Goal: Find specific page/section: Find specific page/section

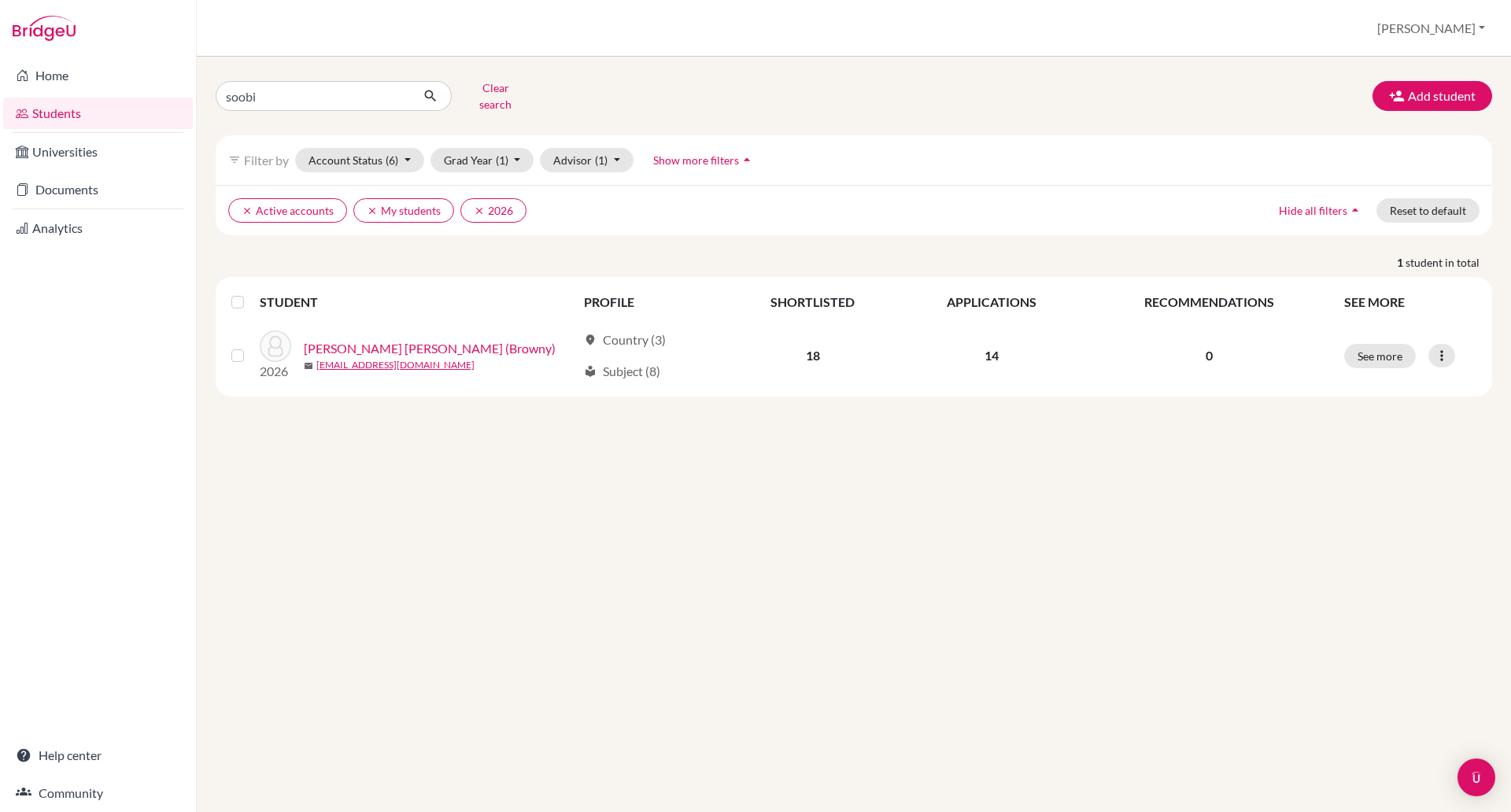
type input "soobin"
click button "submit" at bounding box center [431, 95] width 42 height 30
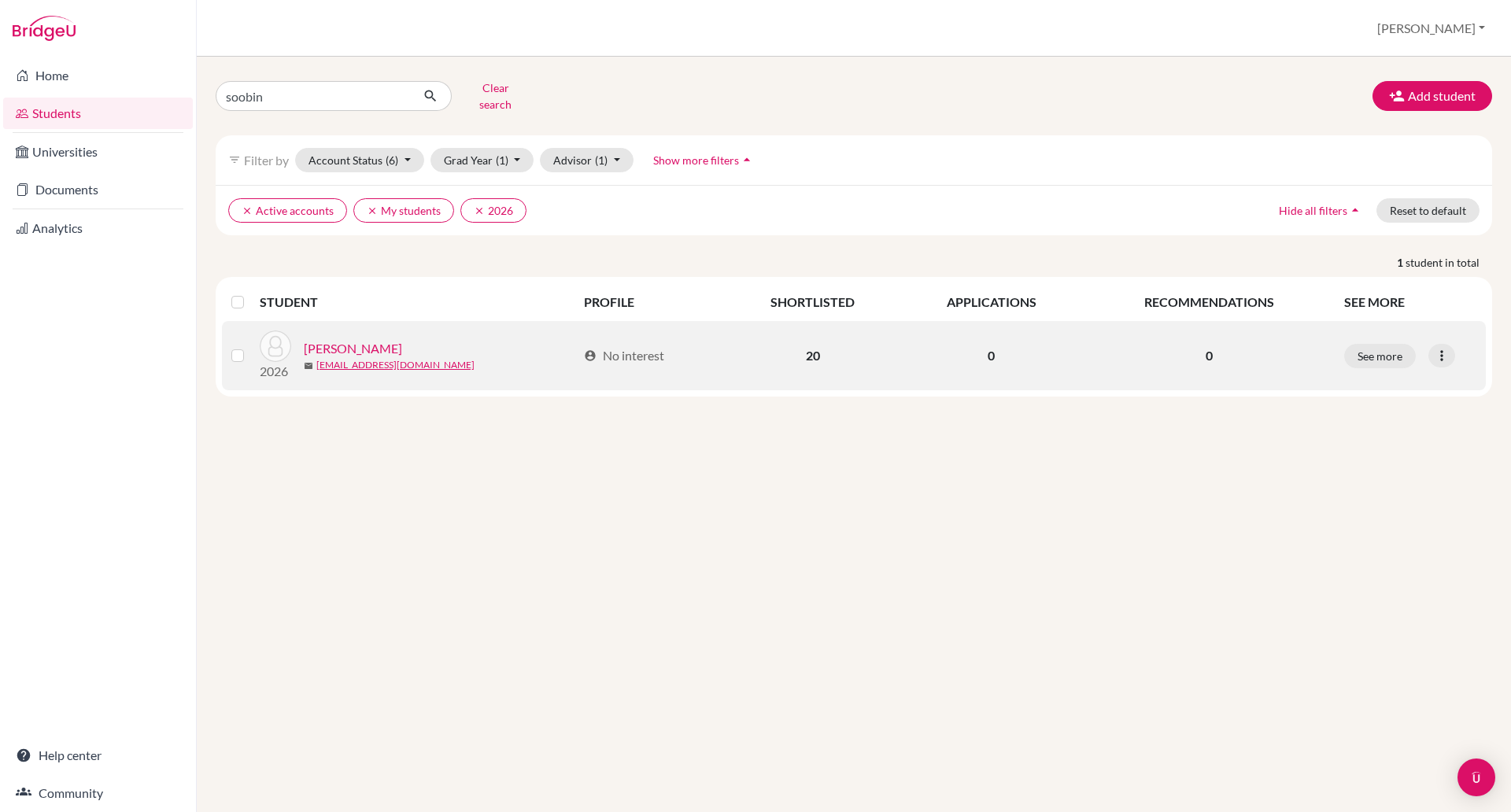
click at [324, 339] on link "[PERSON_NAME]" at bounding box center [353, 348] width 99 height 19
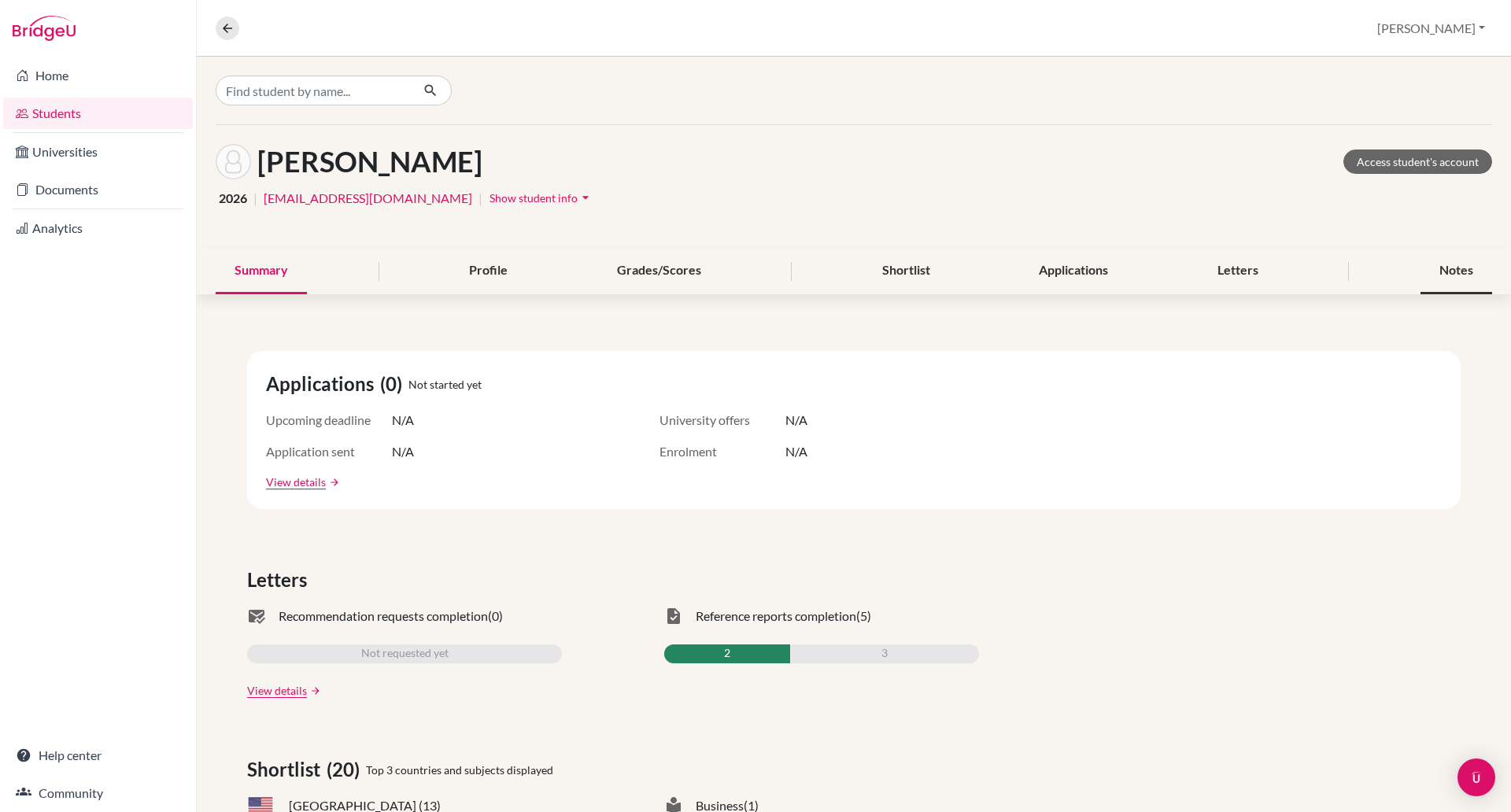
click at [1424, 270] on div "Notes" at bounding box center [1457, 271] width 71 height 47
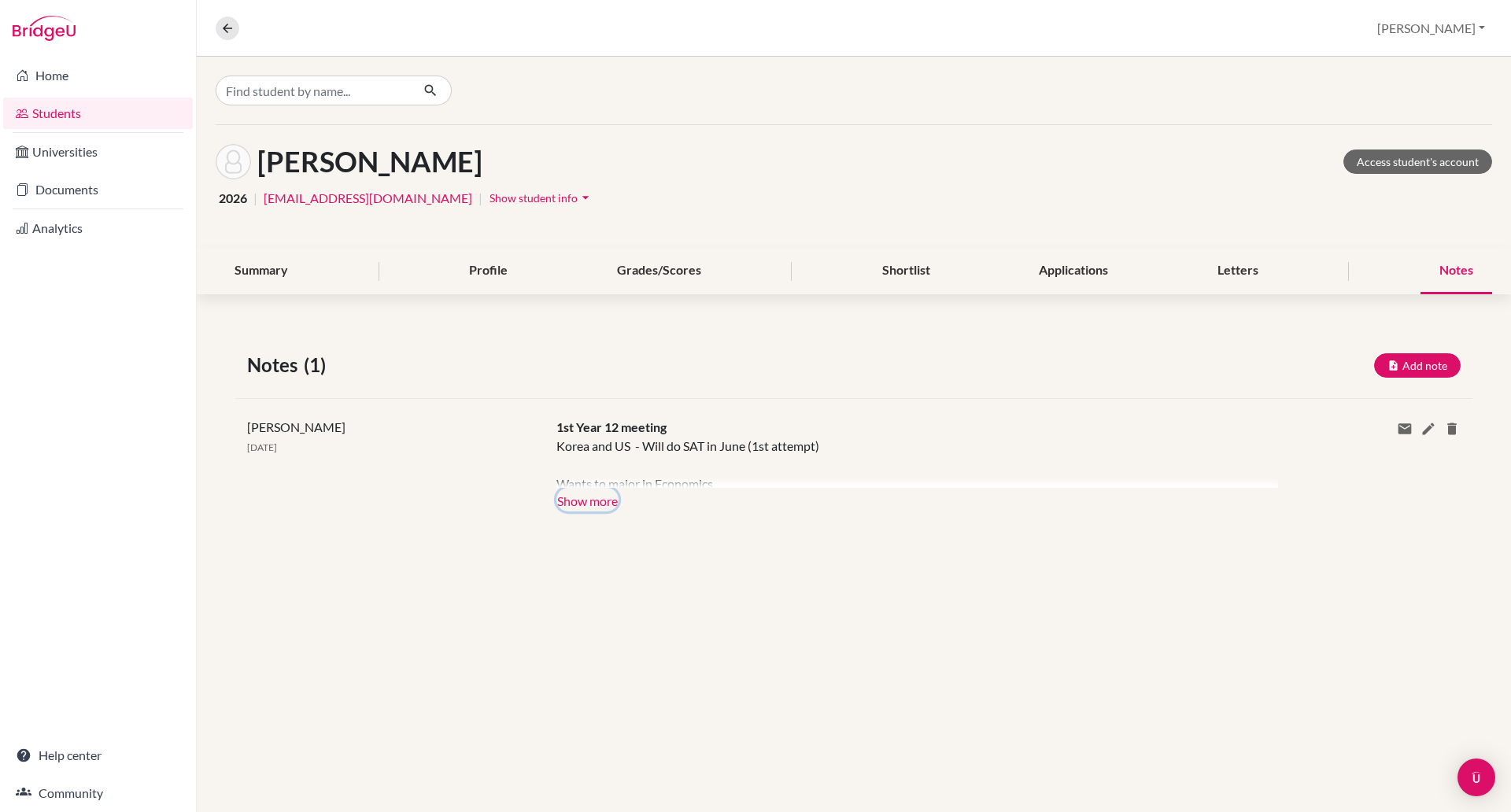
click at [594, 498] on button "Show more" at bounding box center [587, 500] width 62 height 24
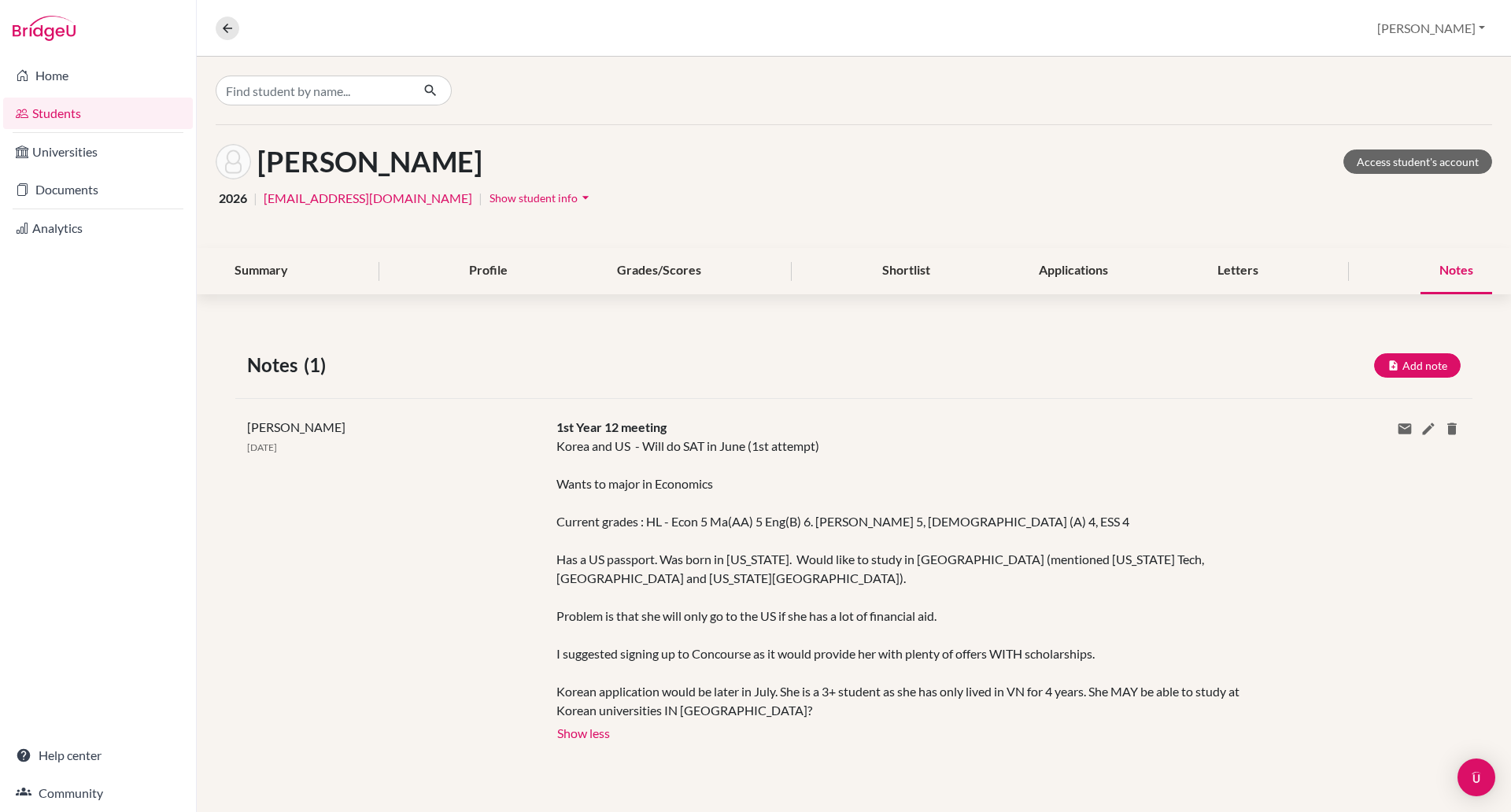
drag, startPoint x: 1508, startPoint y: 211, endPoint x: 1508, endPoint y: 203, distance: 8.0
click at [1508, 204] on div "[PERSON_NAME] Access student's account 2026 | [EMAIL_ADDRESS][DOMAIN_NAME] | Sh…" at bounding box center [854, 186] width 1315 height 123
